Goal: Use online tool/utility

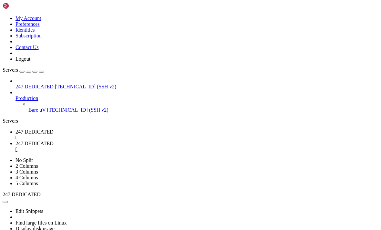
click at [54, 129] on span "247 DEDICATED" at bounding box center [35, 131] width 38 height 5
type input "/root"
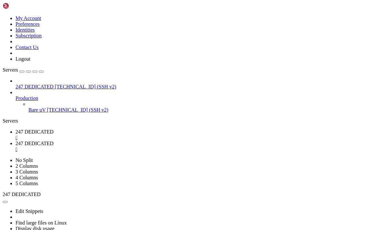
click at [188, 147] on div "" at bounding box center [197, 150] width 363 height 6
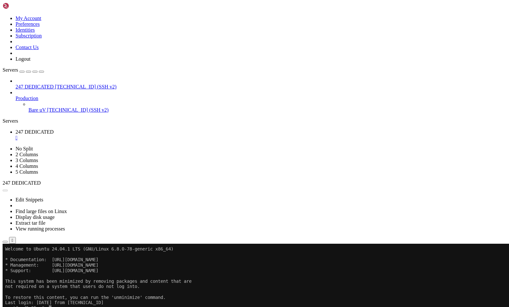
click at [302, 230] on h4 "Connection Closed Reconnect" at bounding box center [254, 262] width 503 height 13
click at [28, 230] on button "Reconnect" at bounding box center [16, 265] width 26 height 7
